Goal: Find specific page/section: Find specific page/section

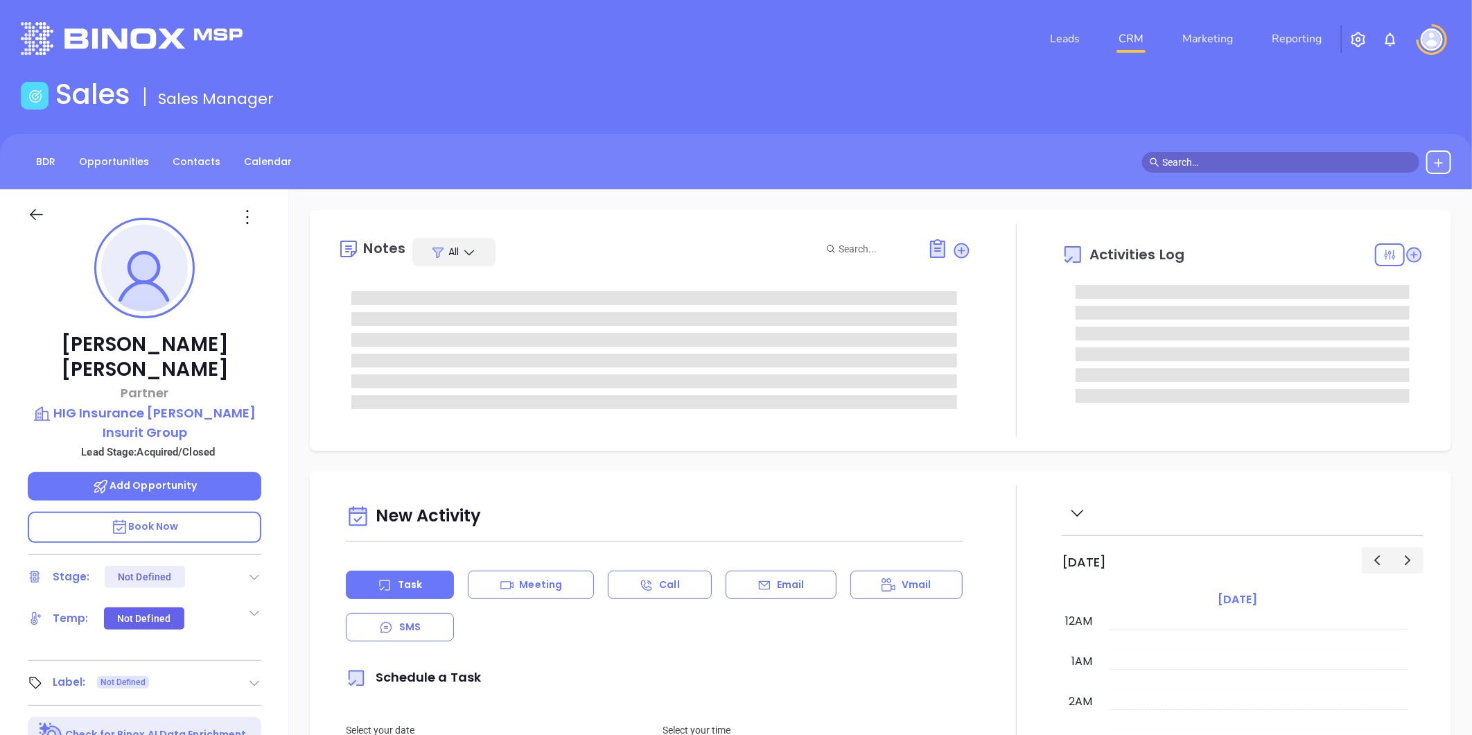
type input "[DATE]"
type input "[PERSON_NAME]"
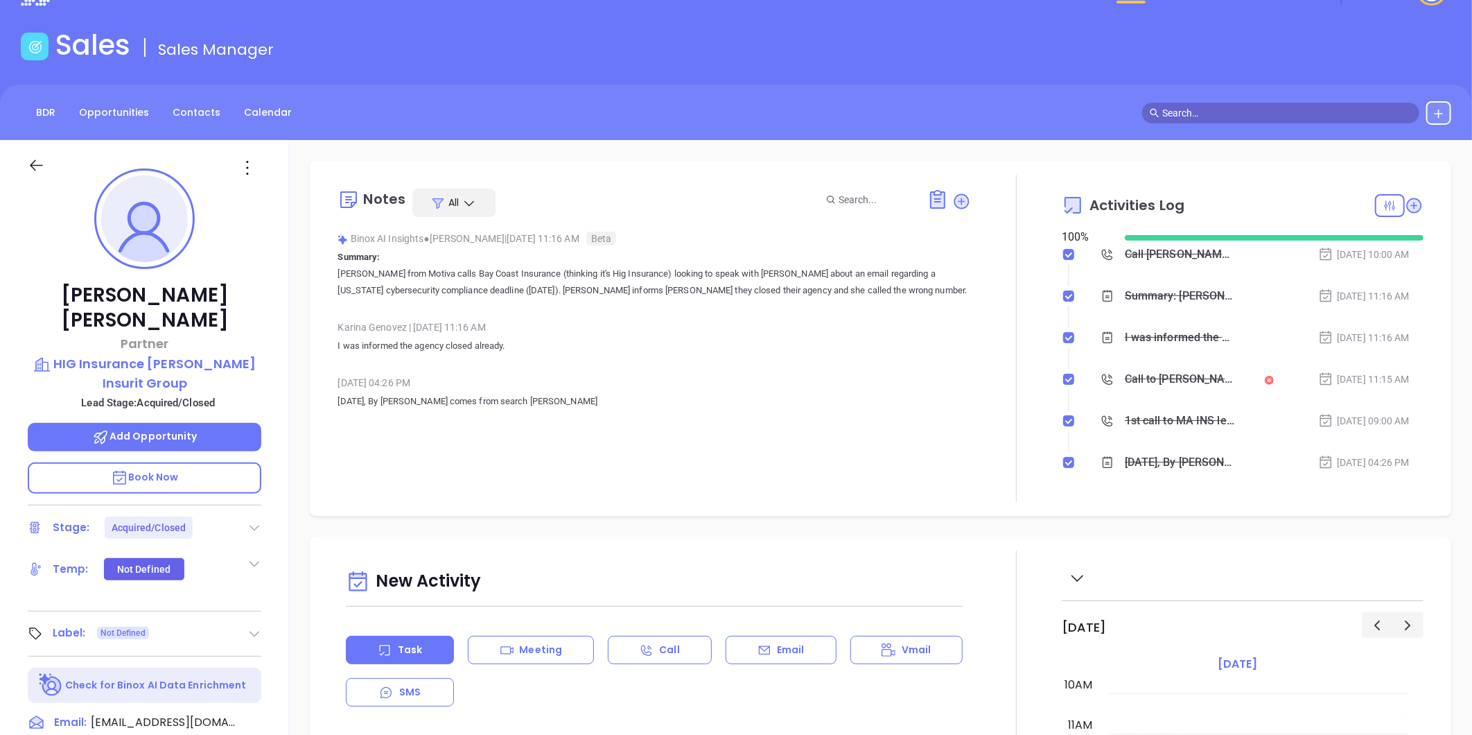
scroll to position [0, 0]
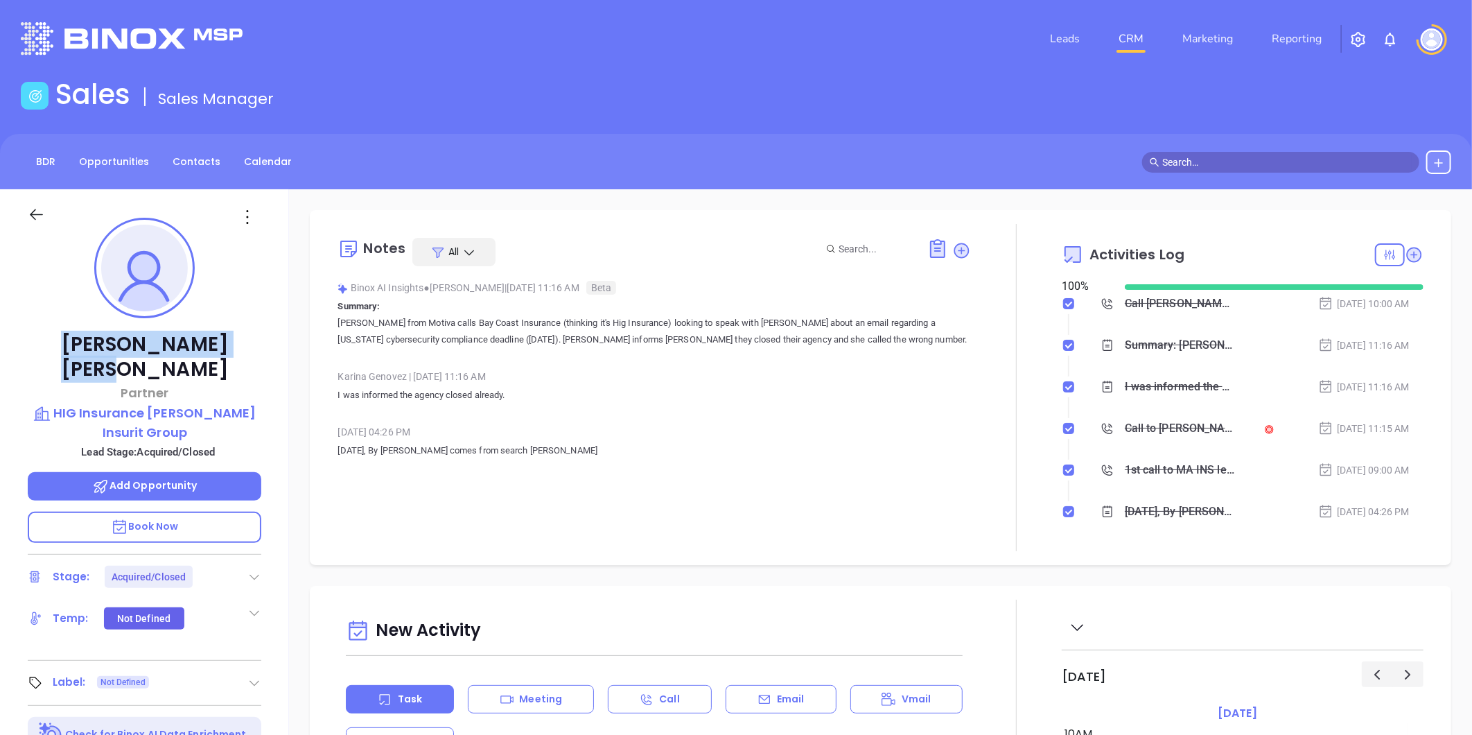
drag, startPoint x: 95, startPoint y: 342, endPoint x: 239, endPoint y: 331, distance: 144.6
click at [239, 331] on div "[PERSON_NAME] Partner HIG Insurance [PERSON_NAME] Insurit Group Lead Stage: Acq…" at bounding box center [144, 648] width 289 height 918
copy p "[PERSON_NAME]"
click at [161, 403] on p "HIG Insurance [PERSON_NAME] Insurit Group" at bounding box center [145, 422] width 234 height 38
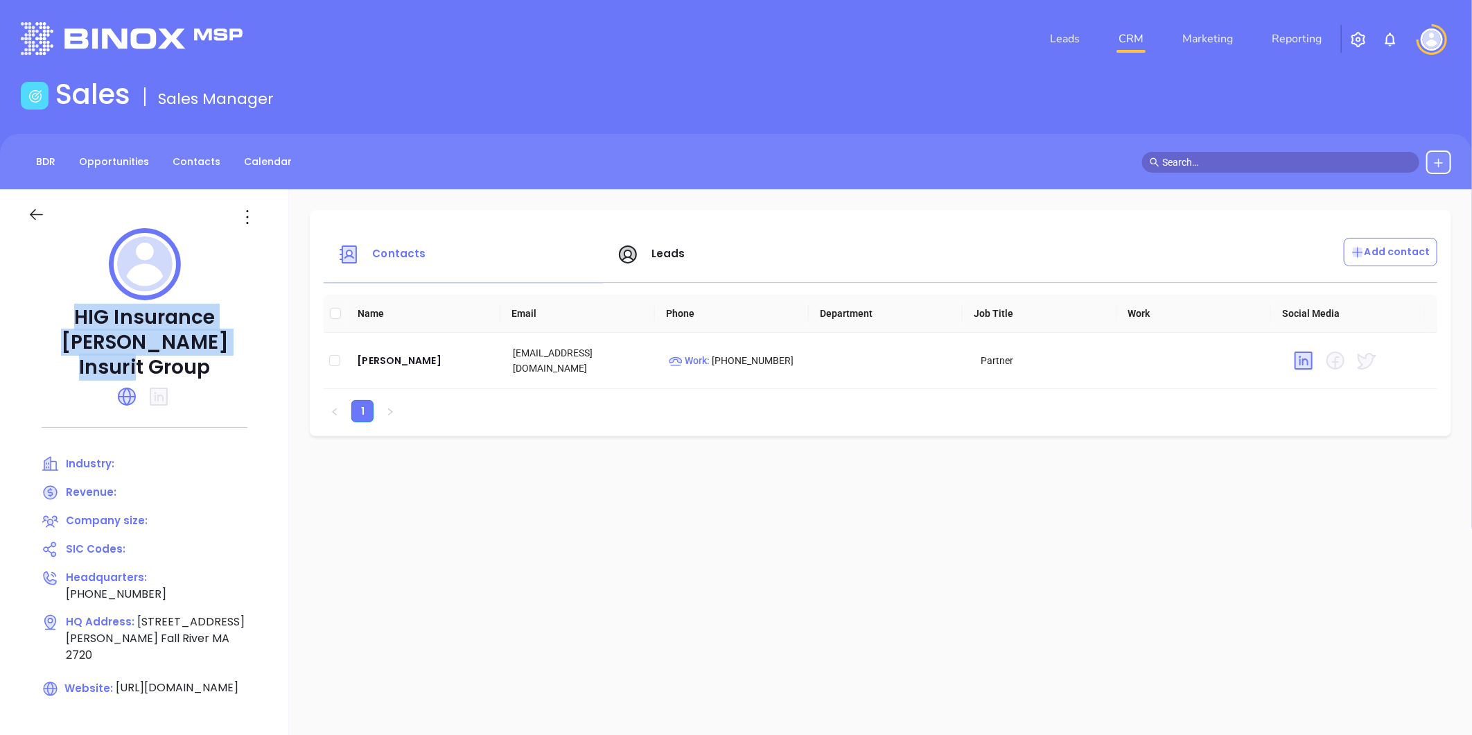
drag, startPoint x: 44, startPoint y: 314, endPoint x: 250, endPoint y: 343, distance: 207.2
click at [250, 343] on p "HIG Insurance [PERSON_NAME] Insurit Group" at bounding box center [145, 342] width 234 height 75
copy p "HIG Insurance [PERSON_NAME] Insurit Group"
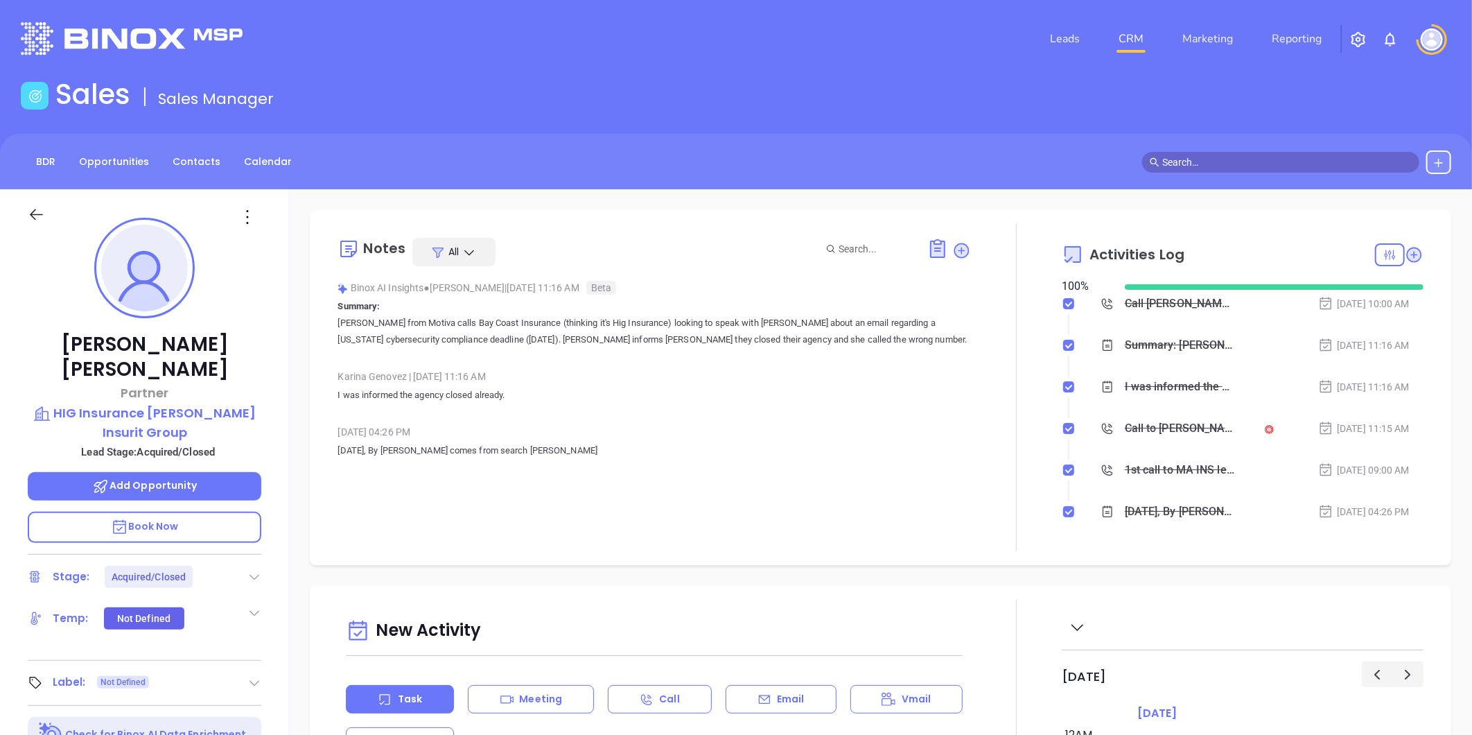
scroll to position [403, 0]
